Goal: Transaction & Acquisition: Purchase product/service

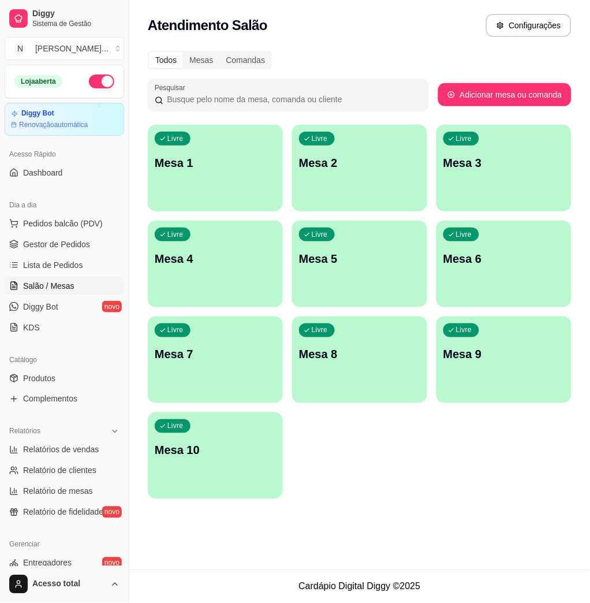
scroll to position [227, 0]
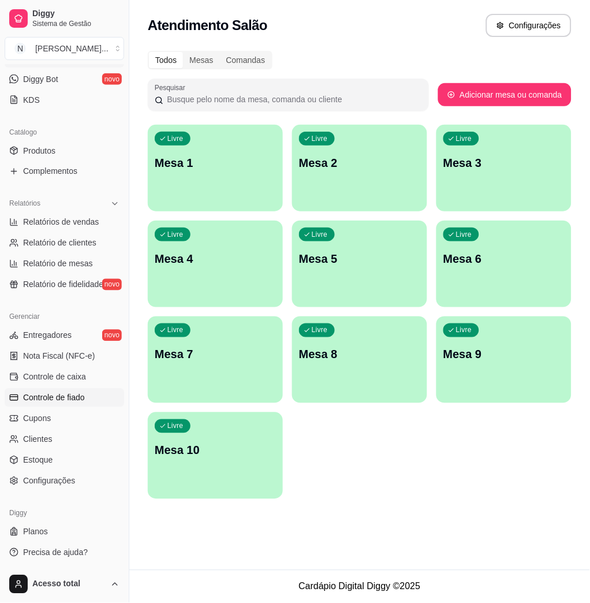
click at [44, 394] on span "Controle de fiado" at bounding box center [54, 398] width 62 height 12
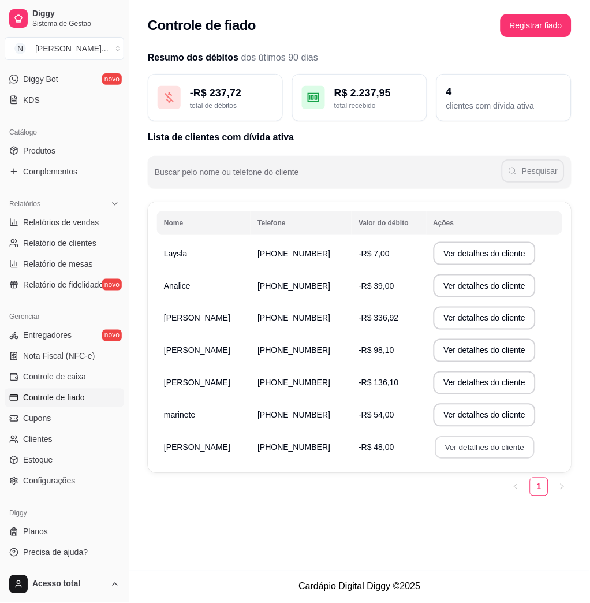
click at [437, 443] on button "Ver detalhes do cliente" at bounding box center [484, 447] width 99 height 23
click at [458, 297] on td "Ver detalhes do cliente" at bounding box center [495, 286] width 136 height 32
click at [450, 259] on button "Ver detalhes do cliente" at bounding box center [485, 253] width 103 height 23
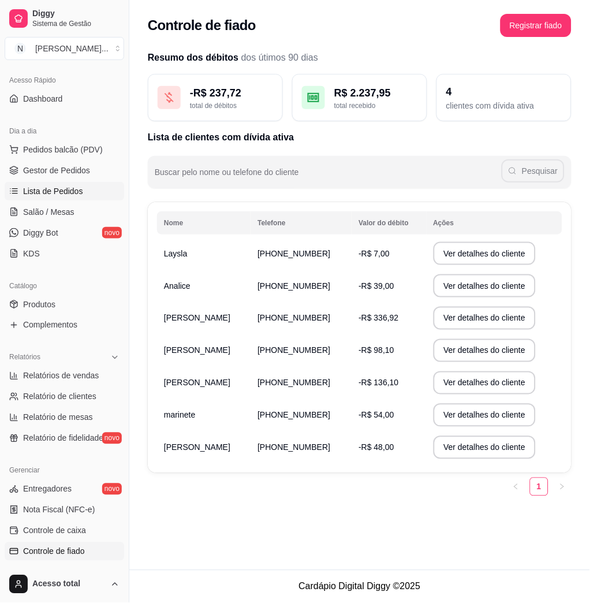
click at [85, 184] on link "Lista de Pedidos" at bounding box center [64, 191] width 119 height 18
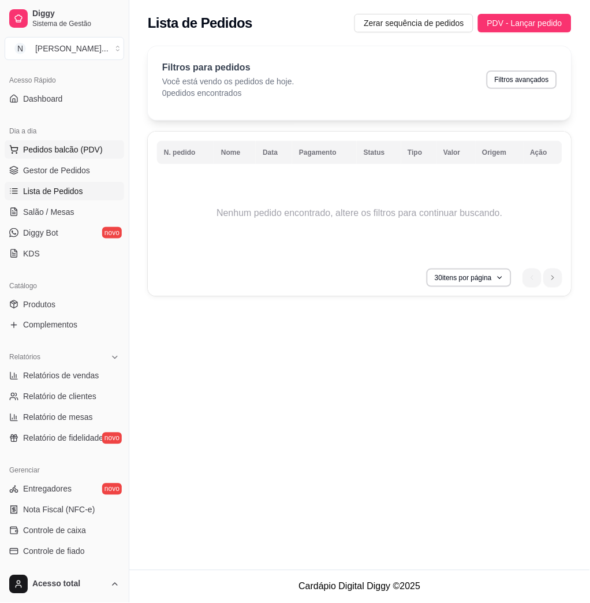
click at [76, 153] on span "Pedidos balcão (PDV)" at bounding box center [63, 150] width 80 height 12
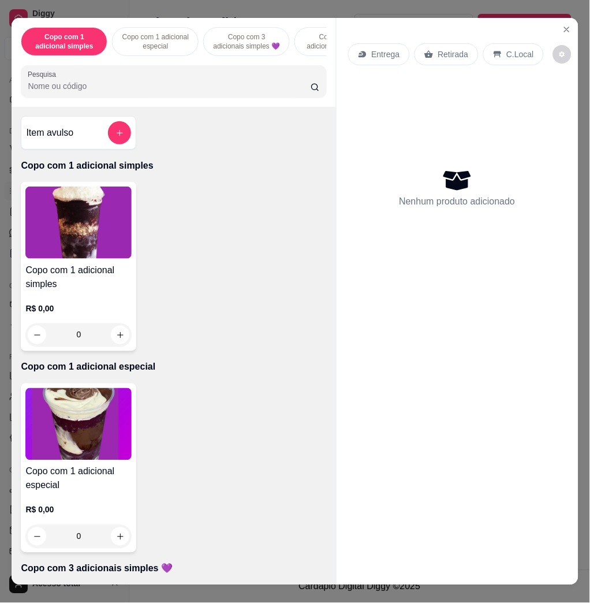
click at [157, 105] on div "Copo com 1 adicional simples Copo com 1 adicional especial Copo com 3 adicionai…" at bounding box center [174, 62] width 324 height 89
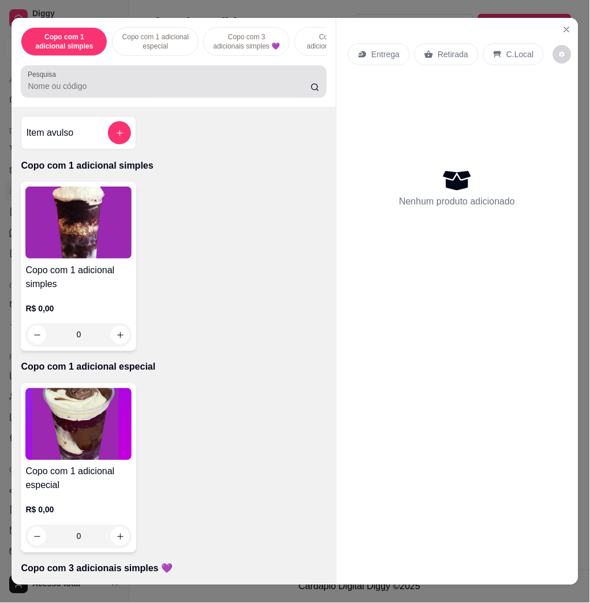
click at [157, 89] on input "Pesquisa" at bounding box center [169, 86] width 283 height 12
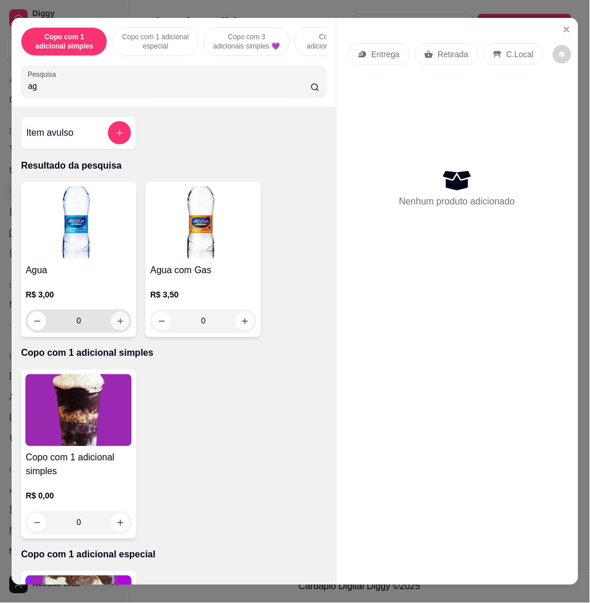
type input "ag"
click at [123, 327] on div "0" at bounding box center [78, 320] width 106 height 23
click at [121, 327] on button "increase-product-quantity" at bounding box center [120, 321] width 18 height 18
type input "1"
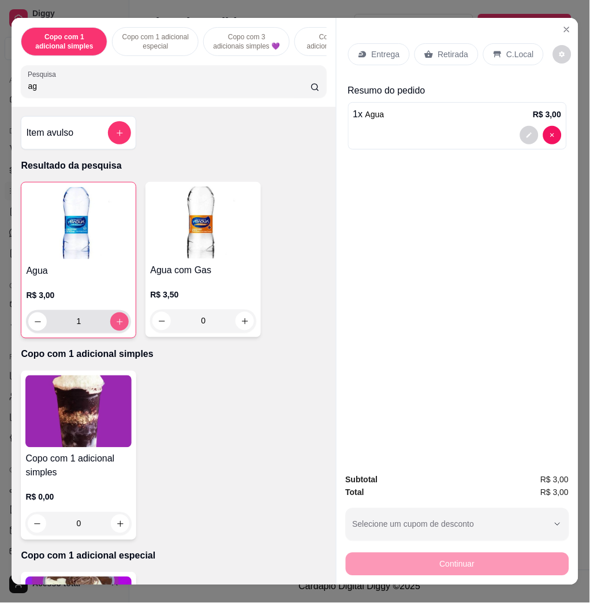
click at [117, 326] on button "increase-product-quantity" at bounding box center [119, 321] width 18 height 18
type input "2"
click at [499, 45] on div "C.Local" at bounding box center [513, 54] width 61 height 22
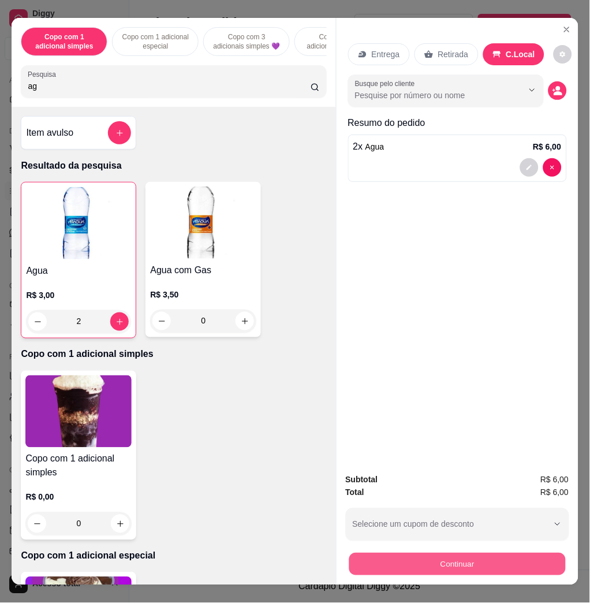
click at [520, 552] on button "Continuar" at bounding box center [457, 563] width 216 height 23
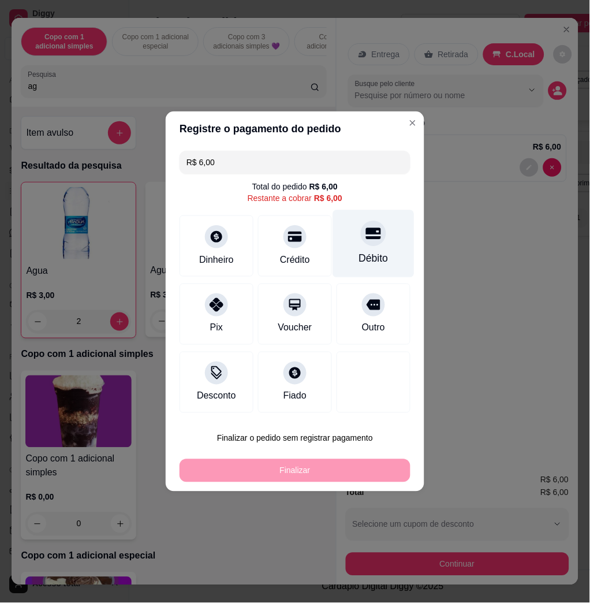
click at [375, 240] on div "Débito" at bounding box center [373, 244] width 81 height 68
type input "R$ 0,00"
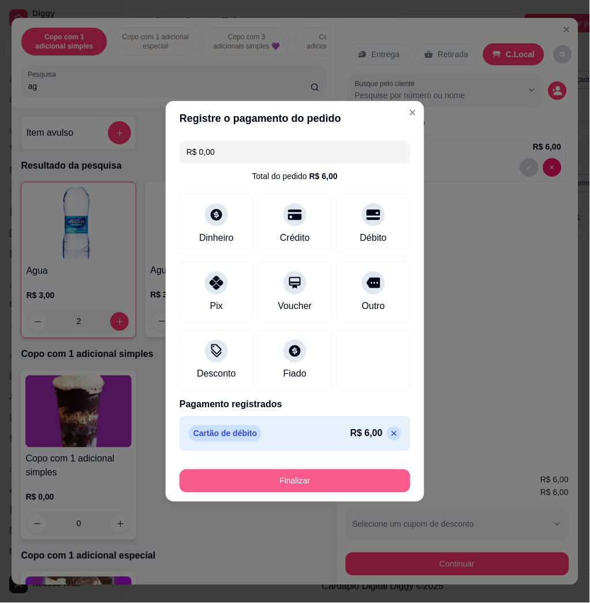
click at [366, 484] on button "Finalizar" at bounding box center [295, 480] width 231 height 23
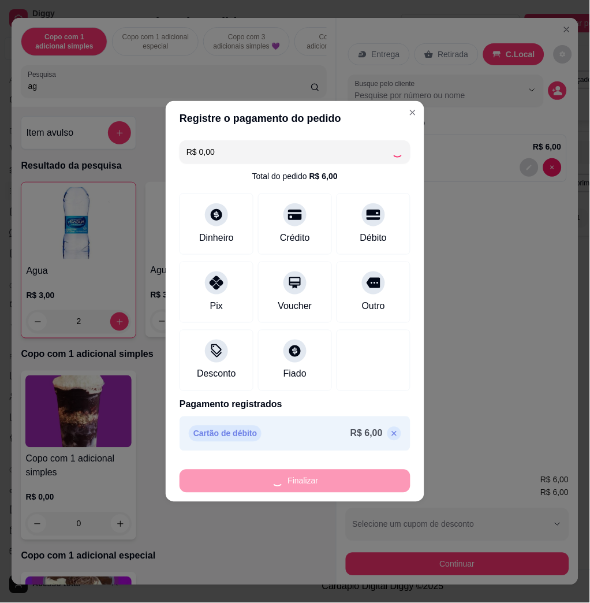
type input "0"
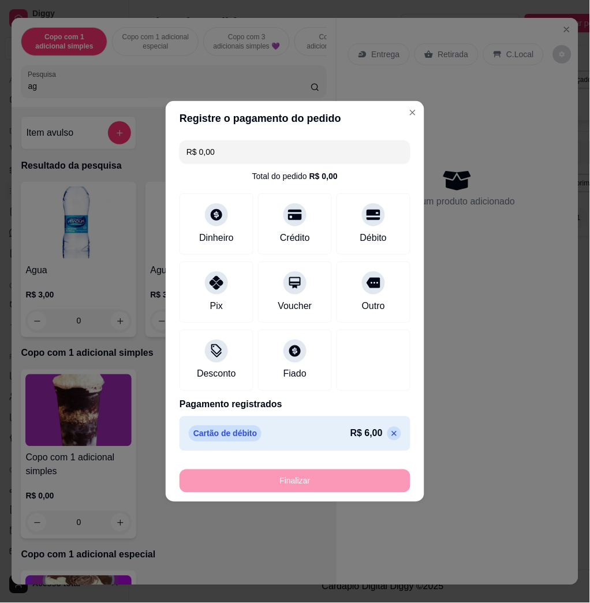
type input "-R$ 6,00"
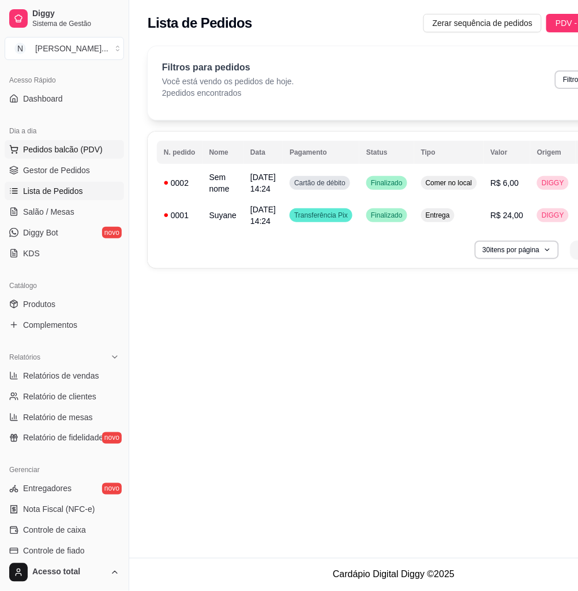
click at [74, 152] on span "Pedidos balcão (PDV)" at bounding box center [63, 150] width 80 height 12
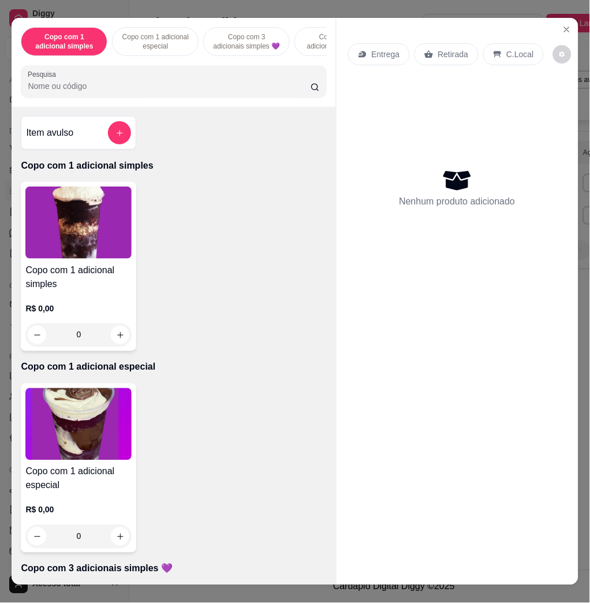
click at [112, 104] on div "Copo com 1 adicional simples Copo com 1 adicional especial Copo com 3 adicionai…" at bounding box center [174, 62] width 324 height 89
click at [120, 92] on input "Pesquisa" at bounding box center [169, 86] width 283 height 12
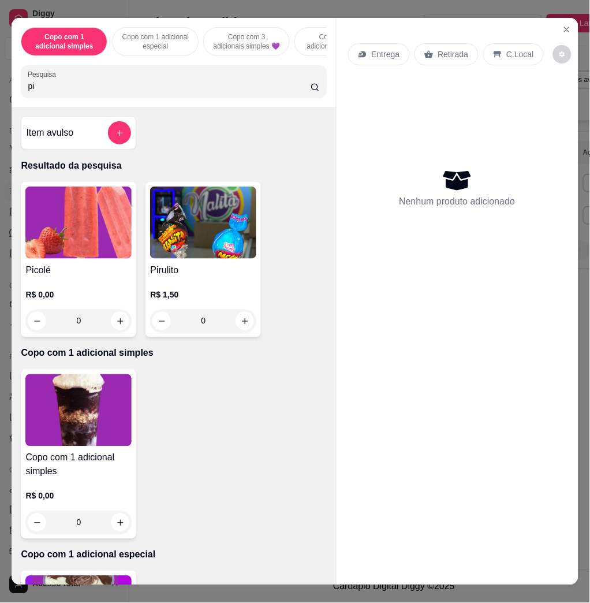
type input "pic"
